Goal: Transaction & Acquisition: Book appointment/travel/reservation

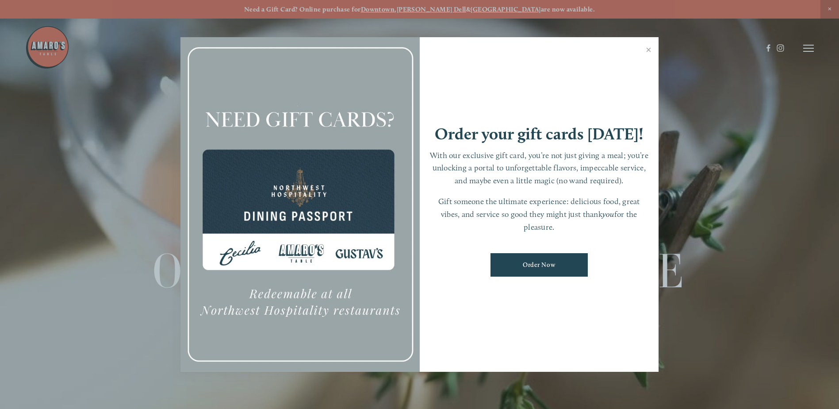
click at [648, 49] on link "Close" at bounding box center [648, 50] width 17 height 25
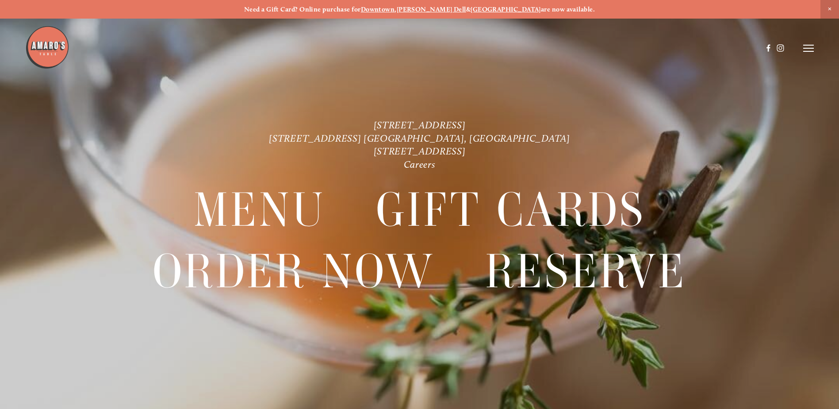
click at [815, 49] on div at bounding box center [419, 204] width 839 height 409
click at [813, 49] on icon at bounding box center [808, 48] width 11 height 8
click at [742, 45] on span "Reserve" at bounding box center [743, 48] width 23 height 8
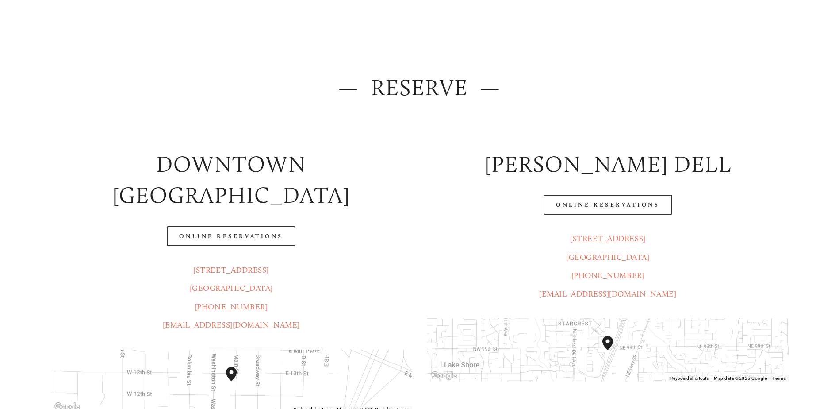
scroll to position [88, 0]
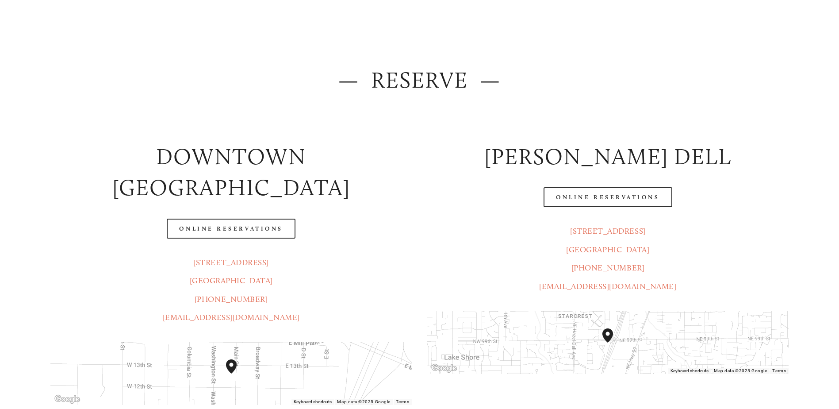
click at [608, 200] on link "Online Reservations" at bounding box center [607, 197] width 128 height 20
